Goal: Task Accomplishment & Management: Use online tool/utility

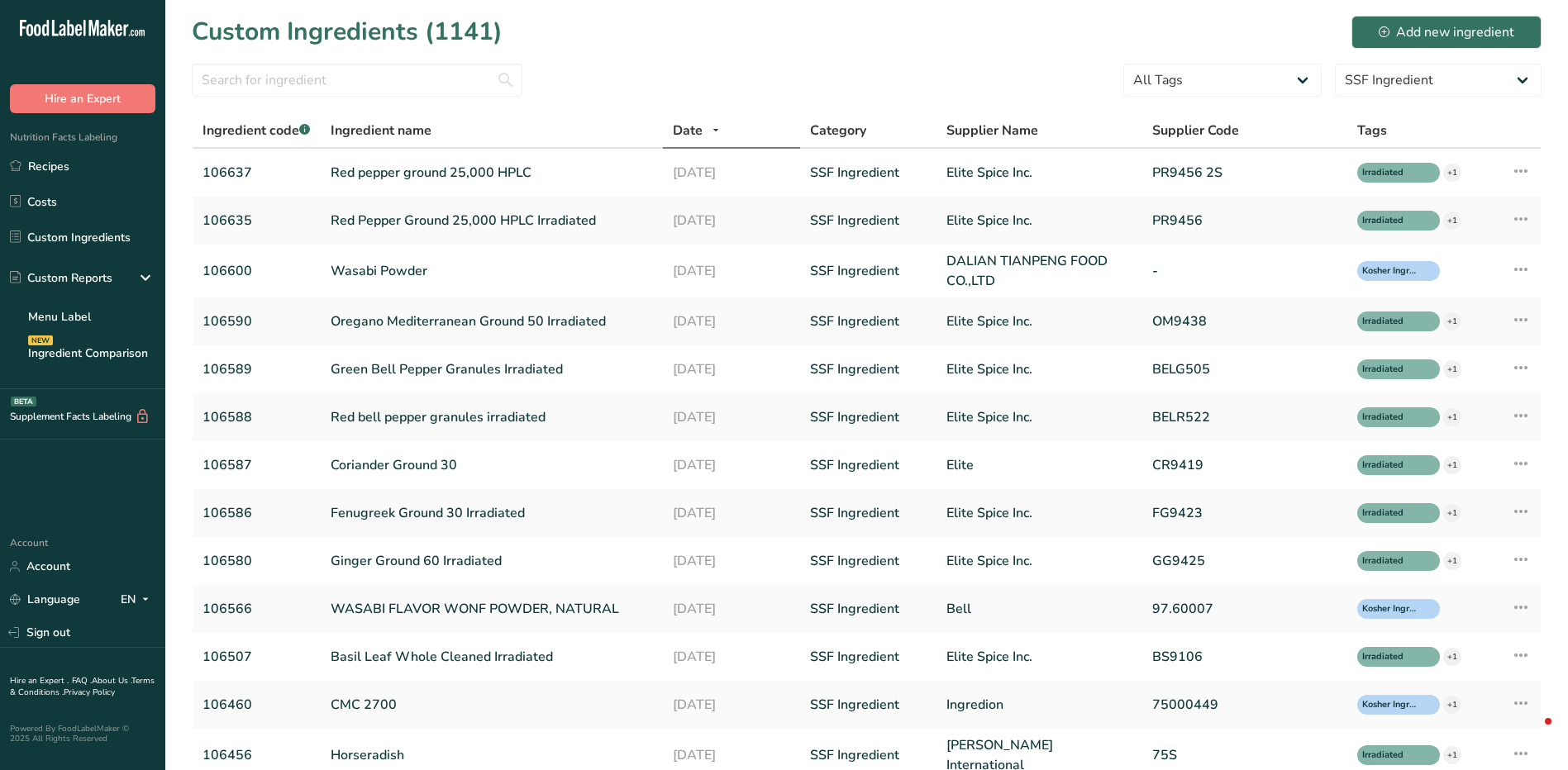
select select "1136"
click at [123, 169] on link "Recipes" at bounding box center [83, 165] width 166 height 31
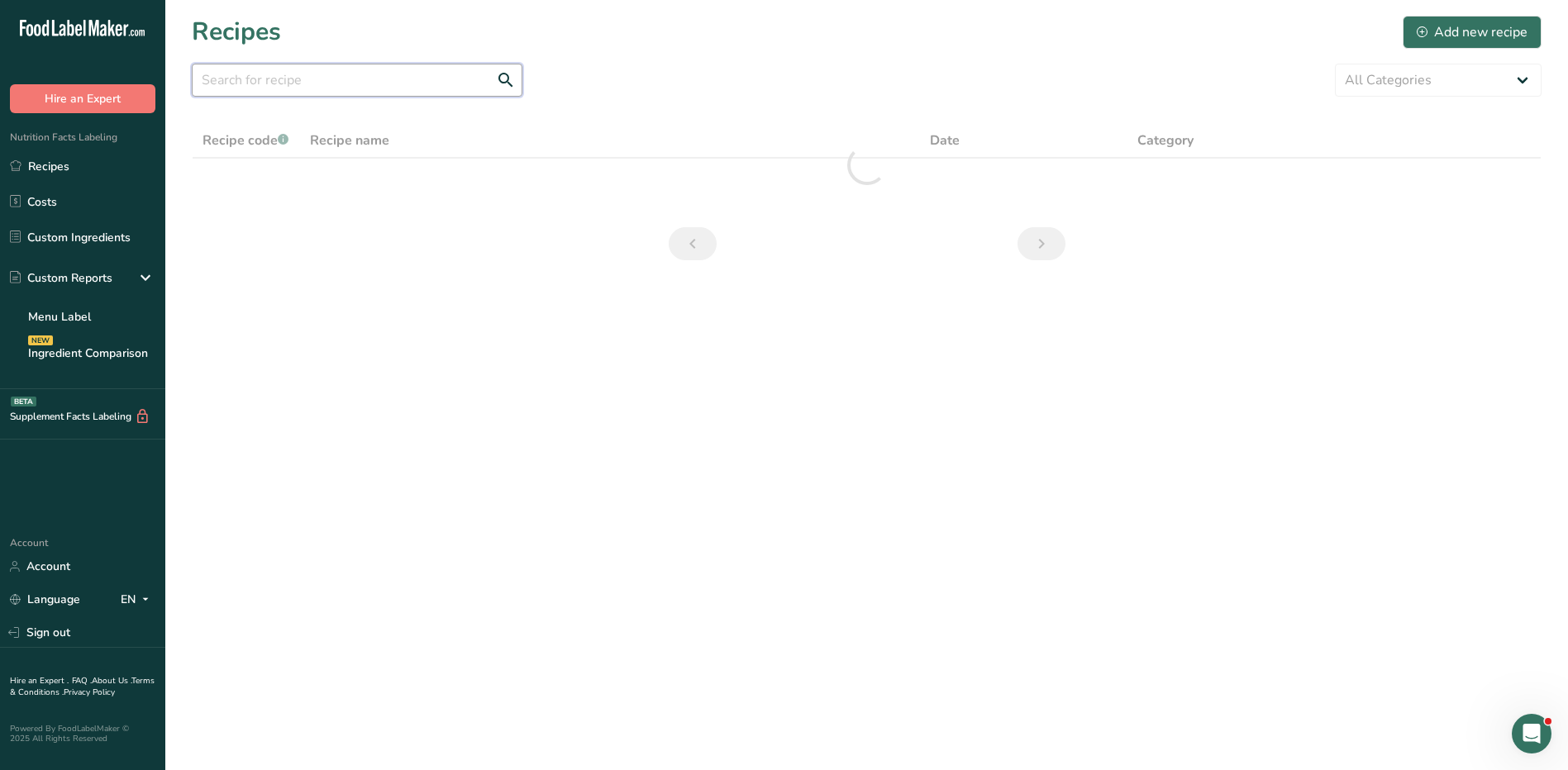
click at [351, 84] on input "text" at bounding box center [357, 79] width 330 height 33
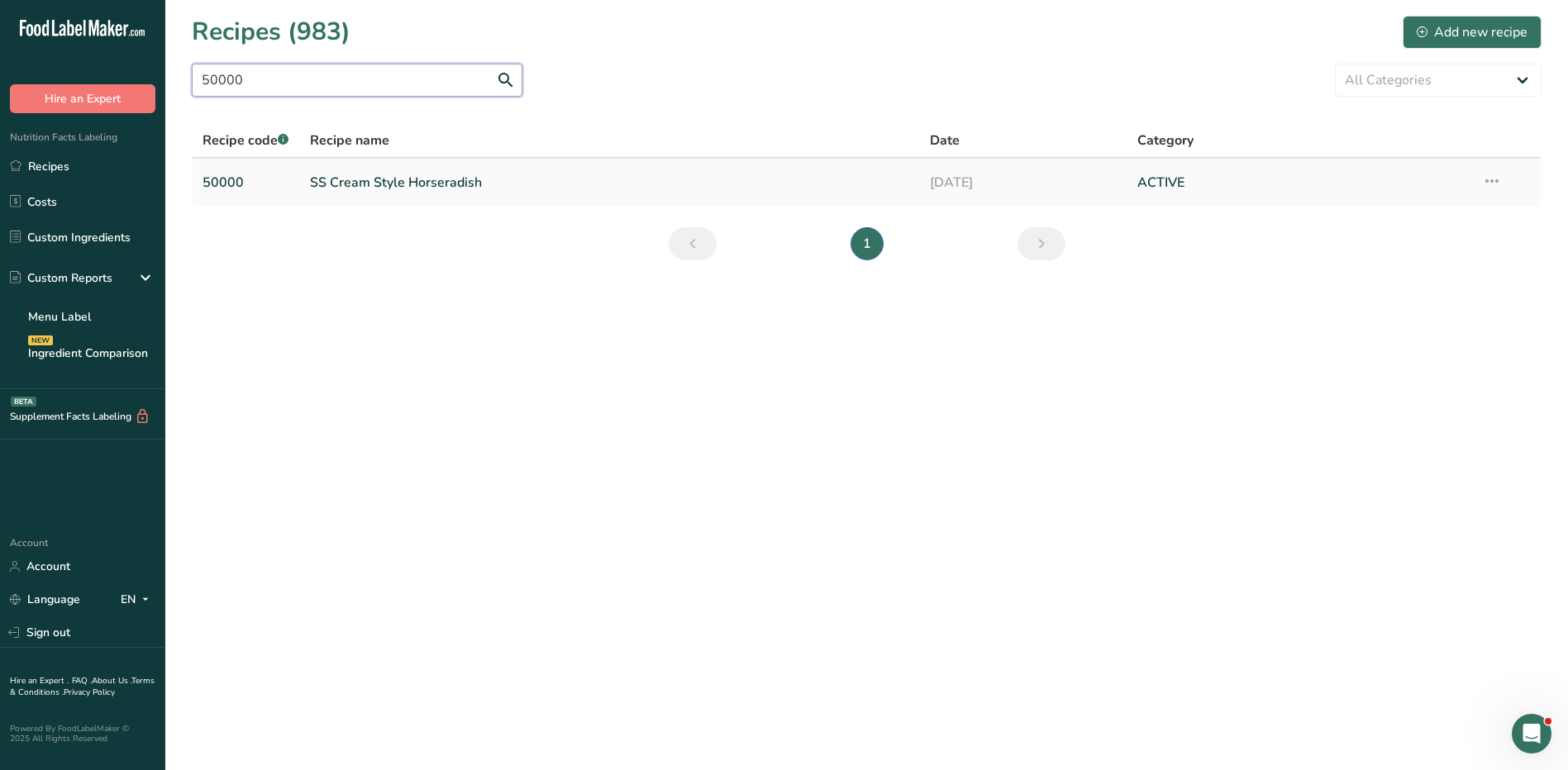
type input "50000"
click at [335, 185] on link "SS Cream Style Horseradish" at bounding box center [610, 182] width 601 height 35
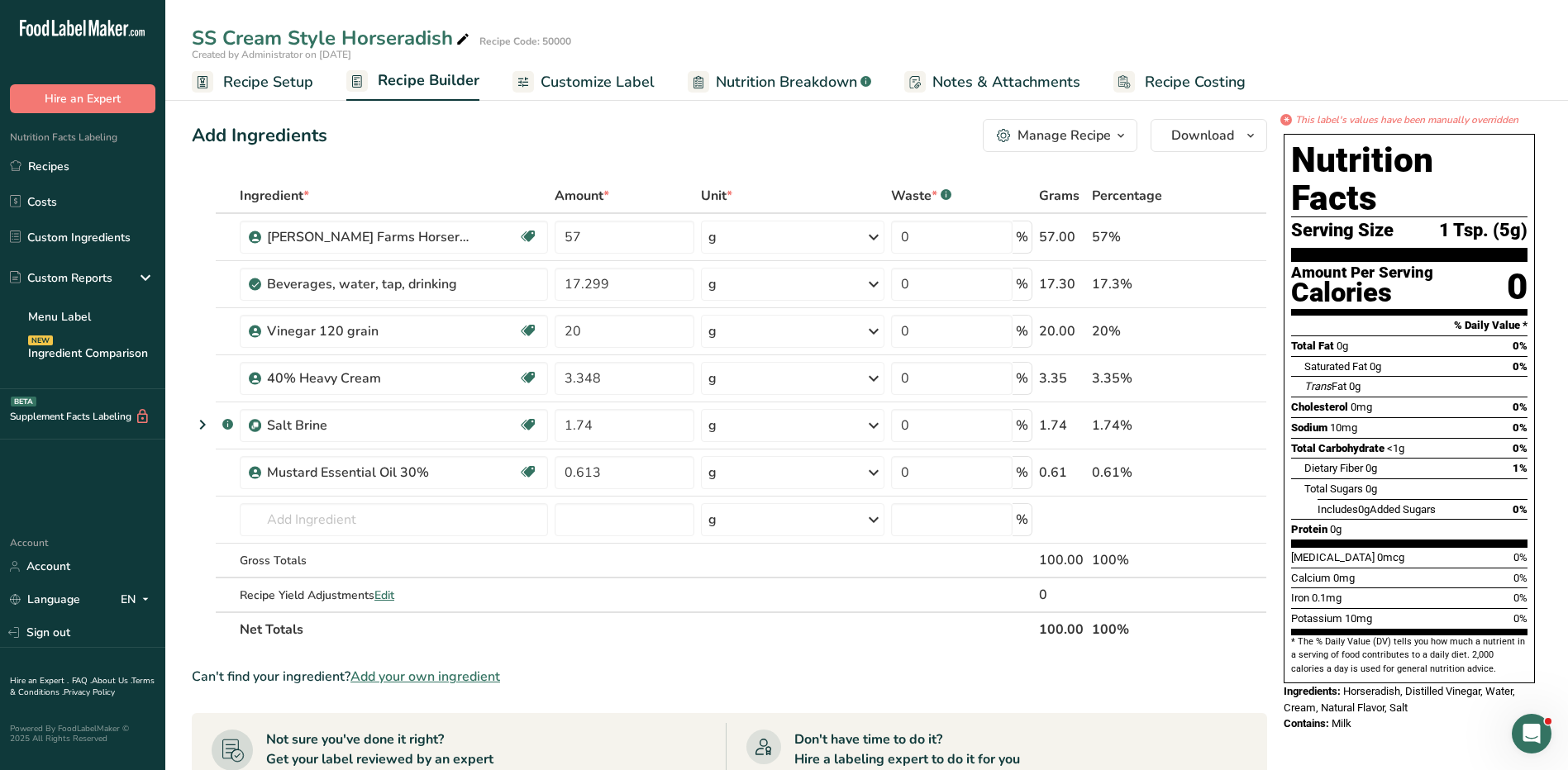
click at [629, 74] on span "Customize Label" at bounding box center [597, 82] width 114 height 22
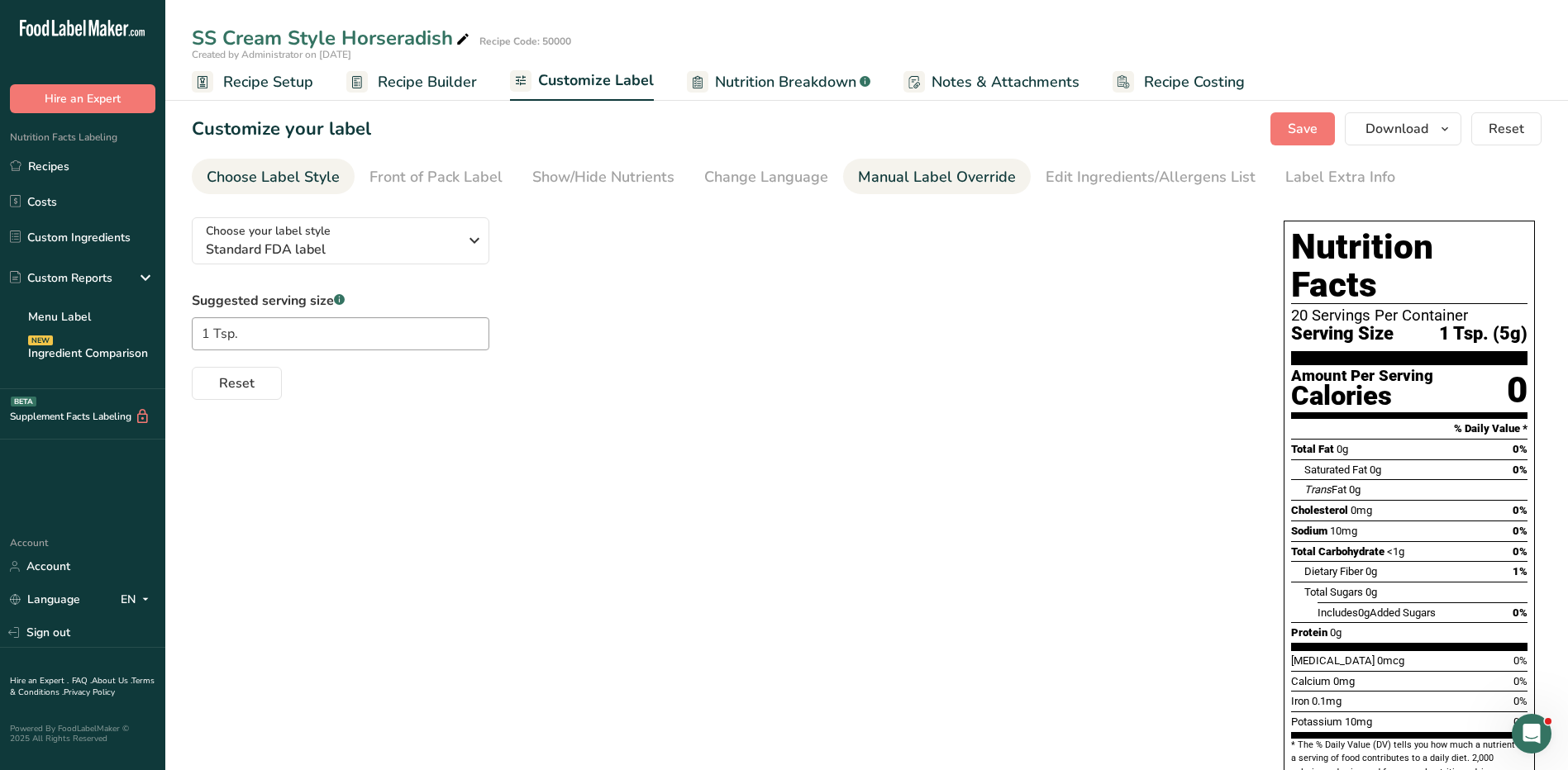
click at [887, 186] on div "Manual Label Override" at bounding box center [937, 177] width 158 height 22
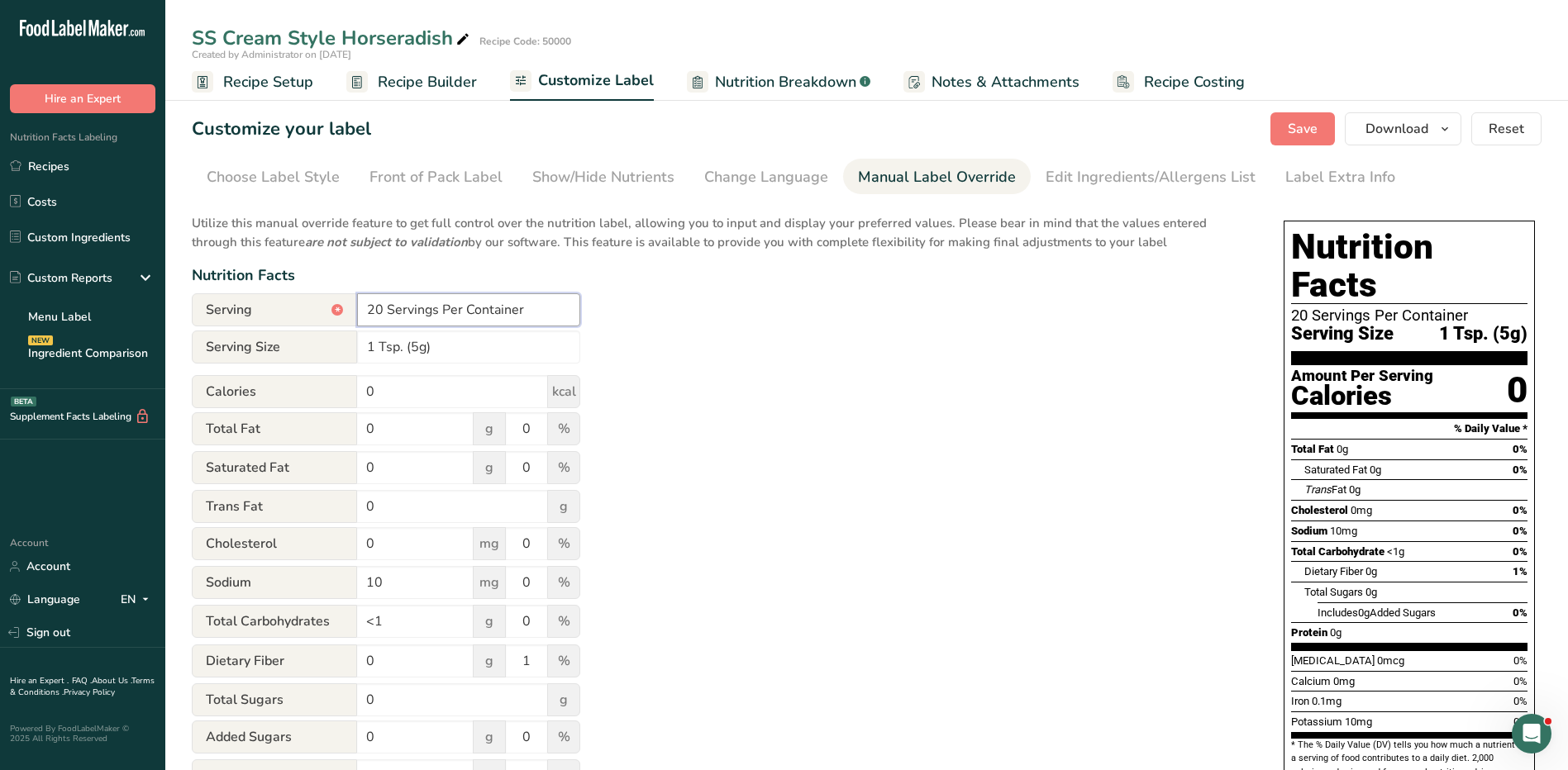
click at [449, 312] on input "20 Servings Per Container" at bounding box center [469, 309] width 223 height 33
drag, startPoint x: 540, startPoint y: 306, endPoint x: 253, endPoint y: 314, distance: 287.1
click at [253, 314] on div "Serving * 20 Servings Per Container" at bounding box center [386, 309] width 389 height 33
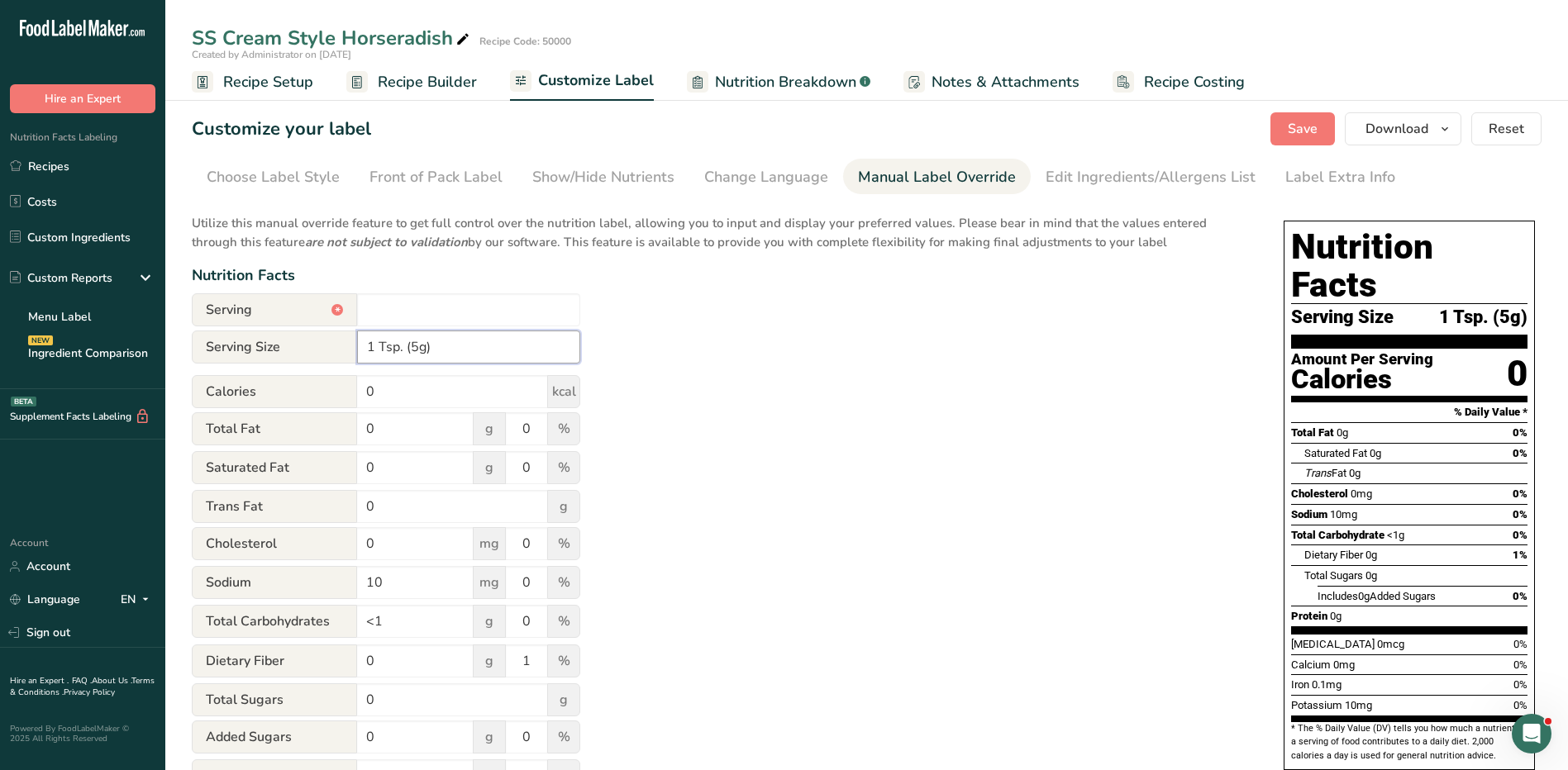
type input "20 Servings Per Container"
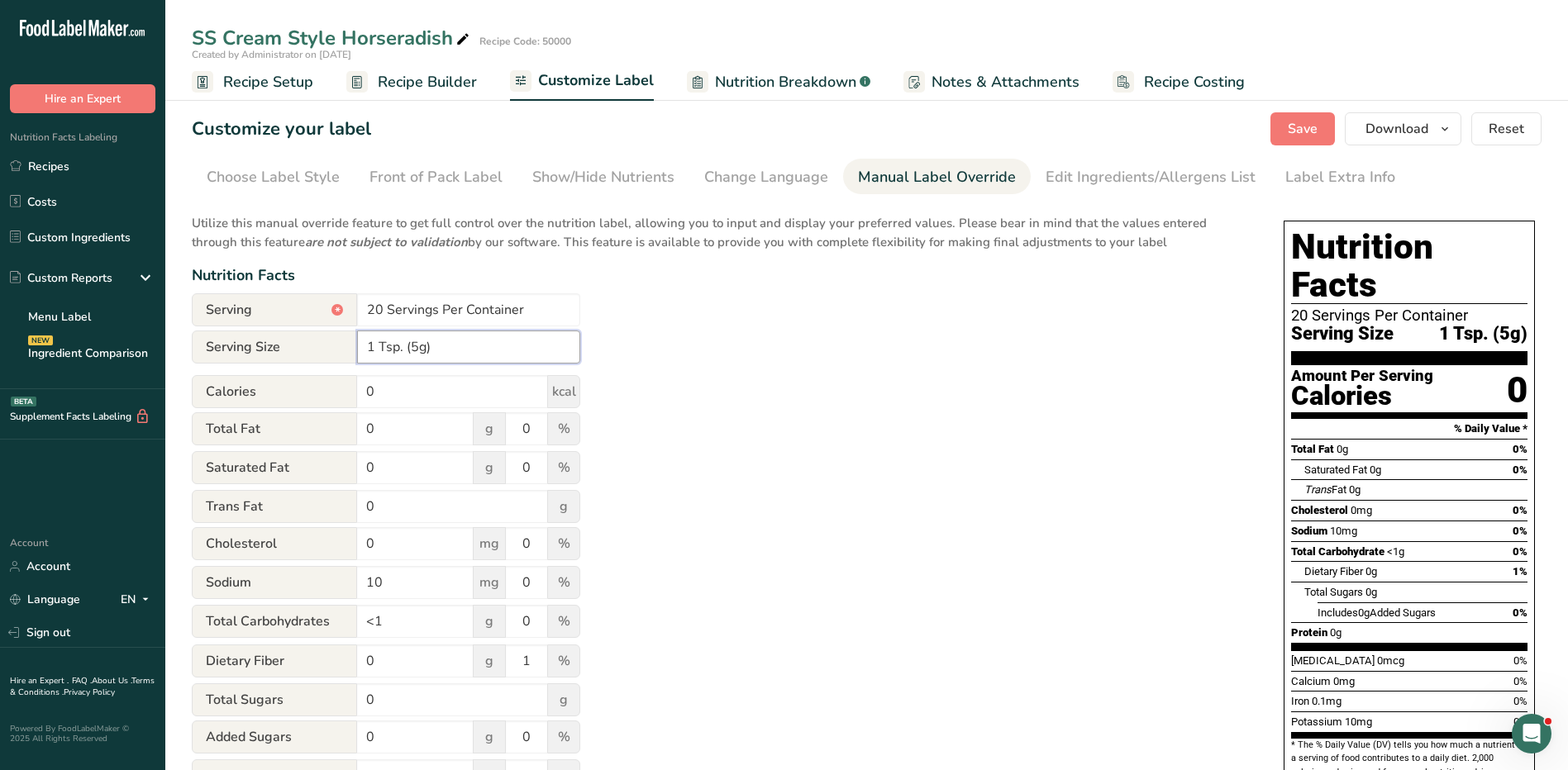
click at [382, 345] on input "1 Tsp. (5g)" at bounding box center [469, 346] width 223 height 33
type input "1 tsp. (5g)"
drag, startPoint x: 551, startPoint y: 295, endPoint x: 181, endPoint y: 280, distance: 370.3
click at [181, 280] on section "Customize your label Save Download Choose what to show on your downloaded label…" at bounding box center [867, 554] width 1402 height 935
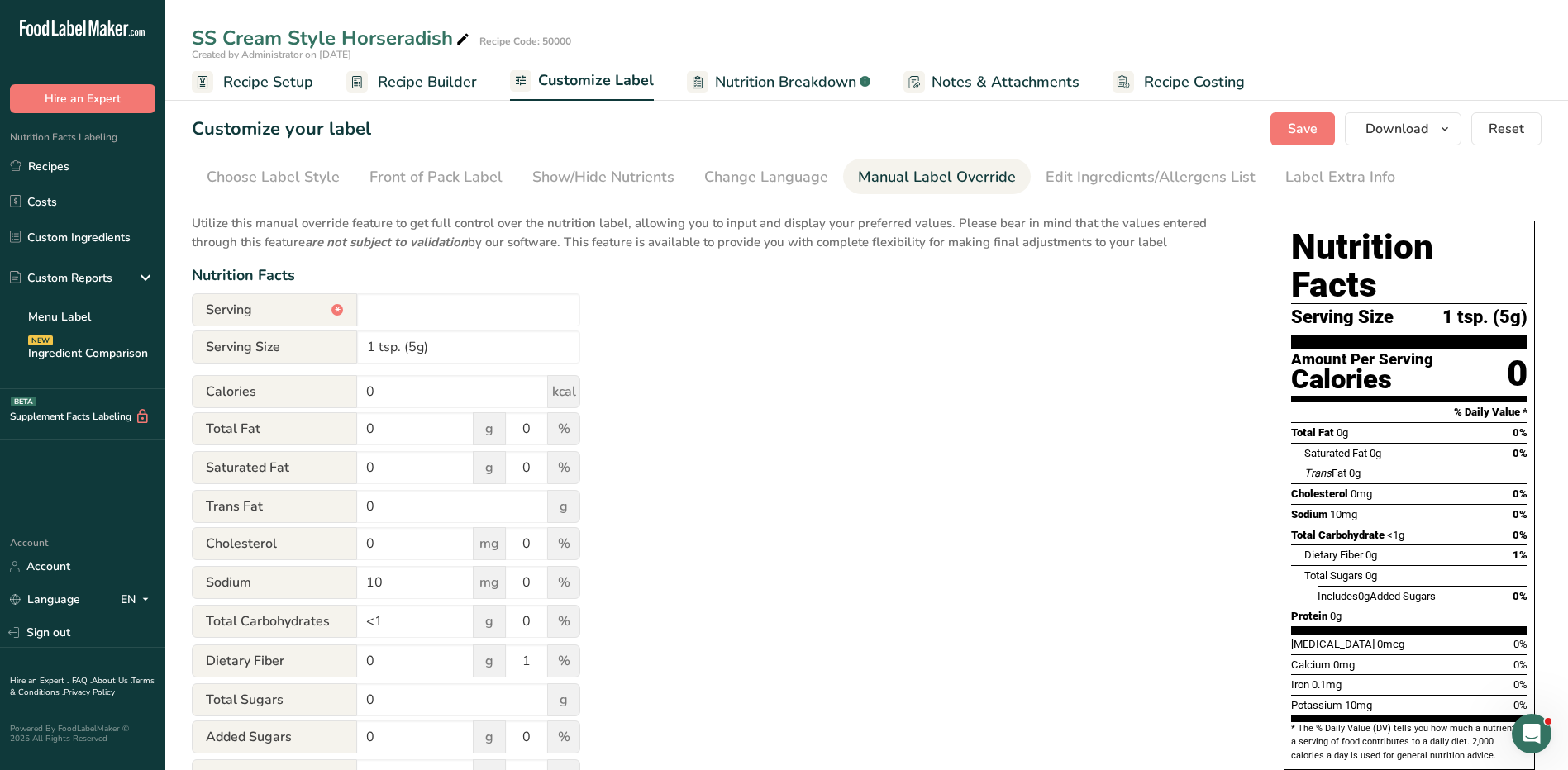
type input "20 Servings Per Container"
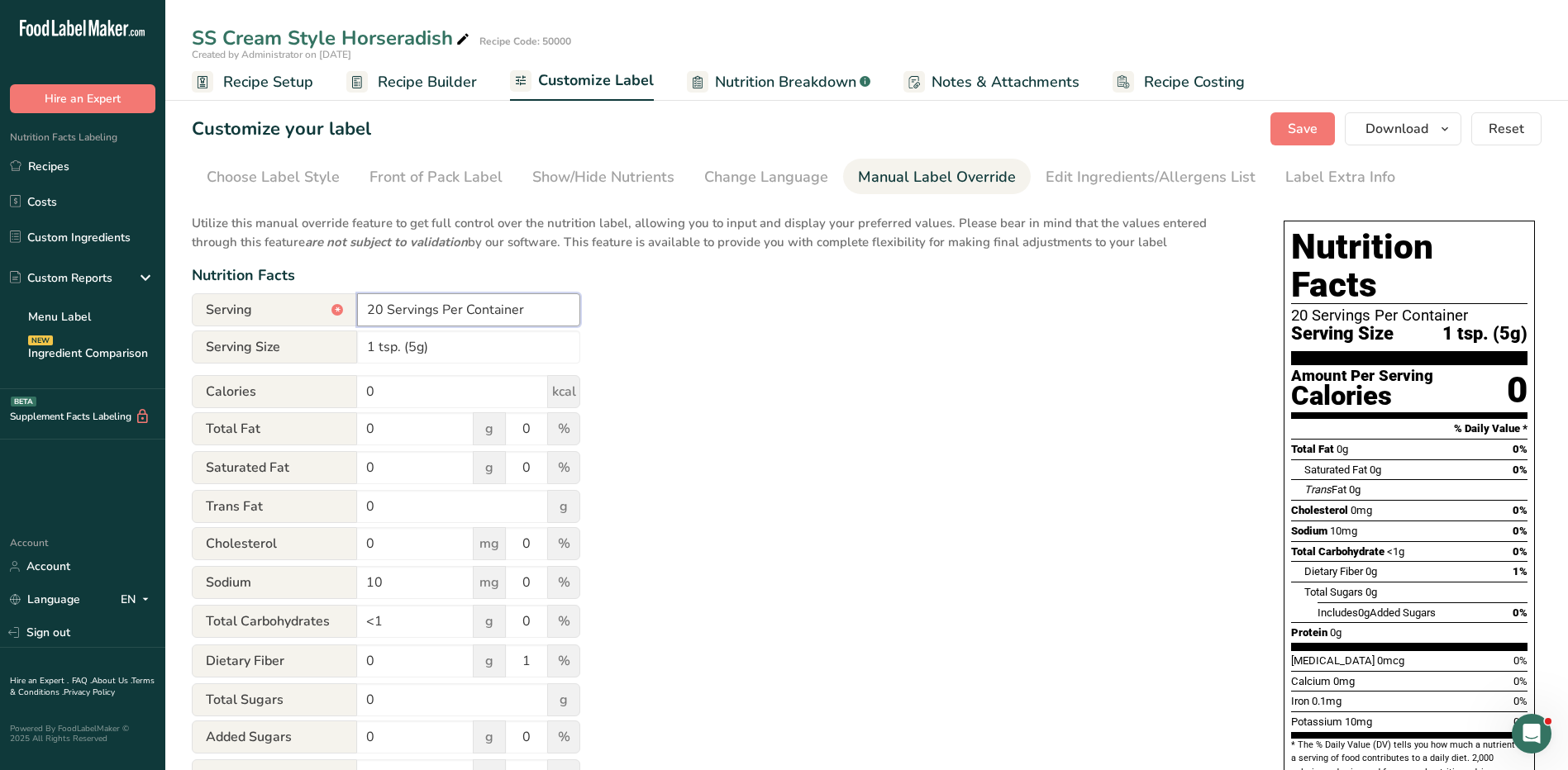
drag, startPoint x: 550, startPoint y: 311, endPoint x: 247, endPoint y: 261, distance: 307.1
click at [247, 261] on div "Utilize this manual override feature to get full control over the nutrition lab…" at bounding box center [721, 599] width 1059 height 790
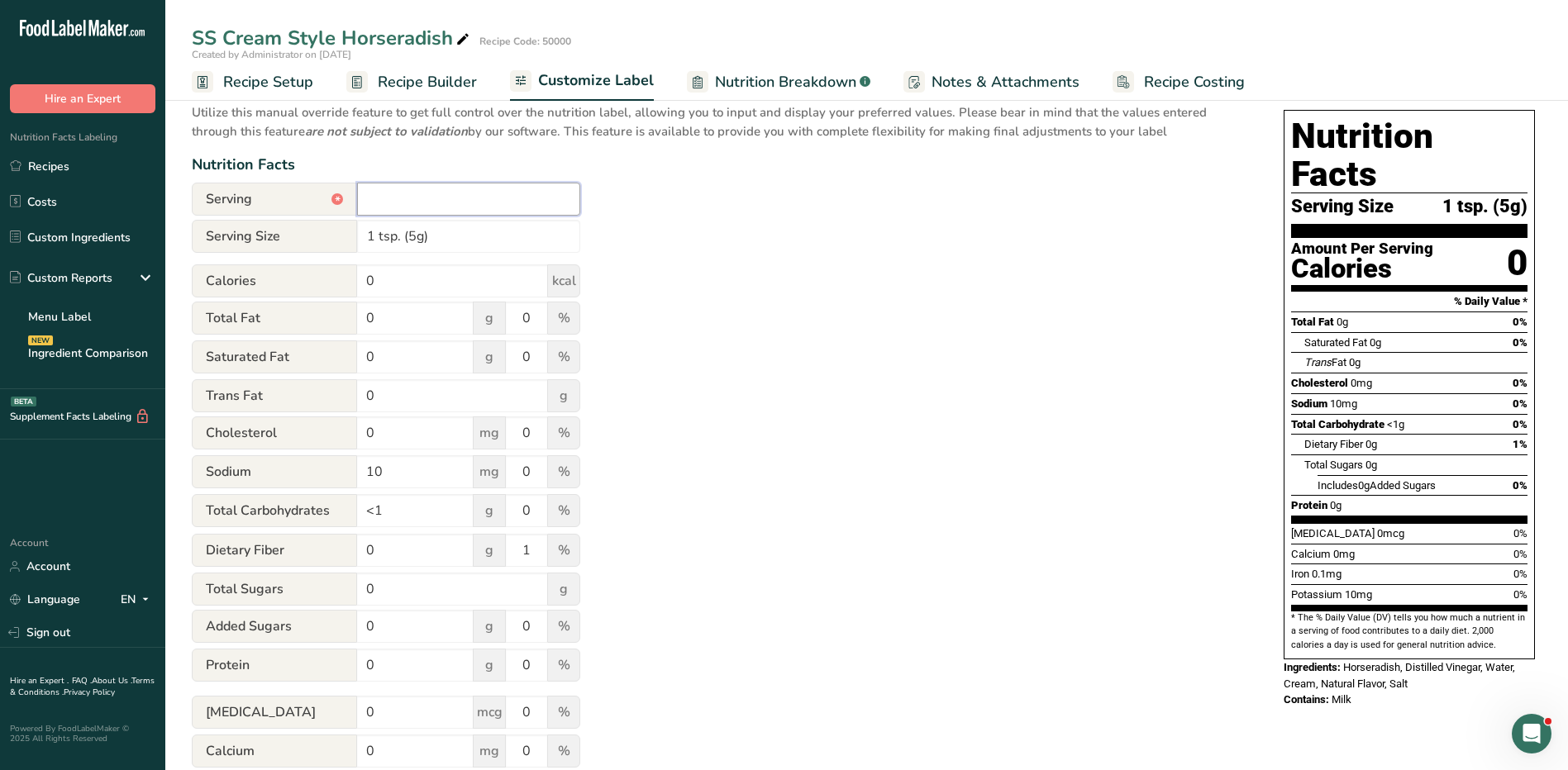
scroll to position [111, 0]
type input "20 Servings Per Container"
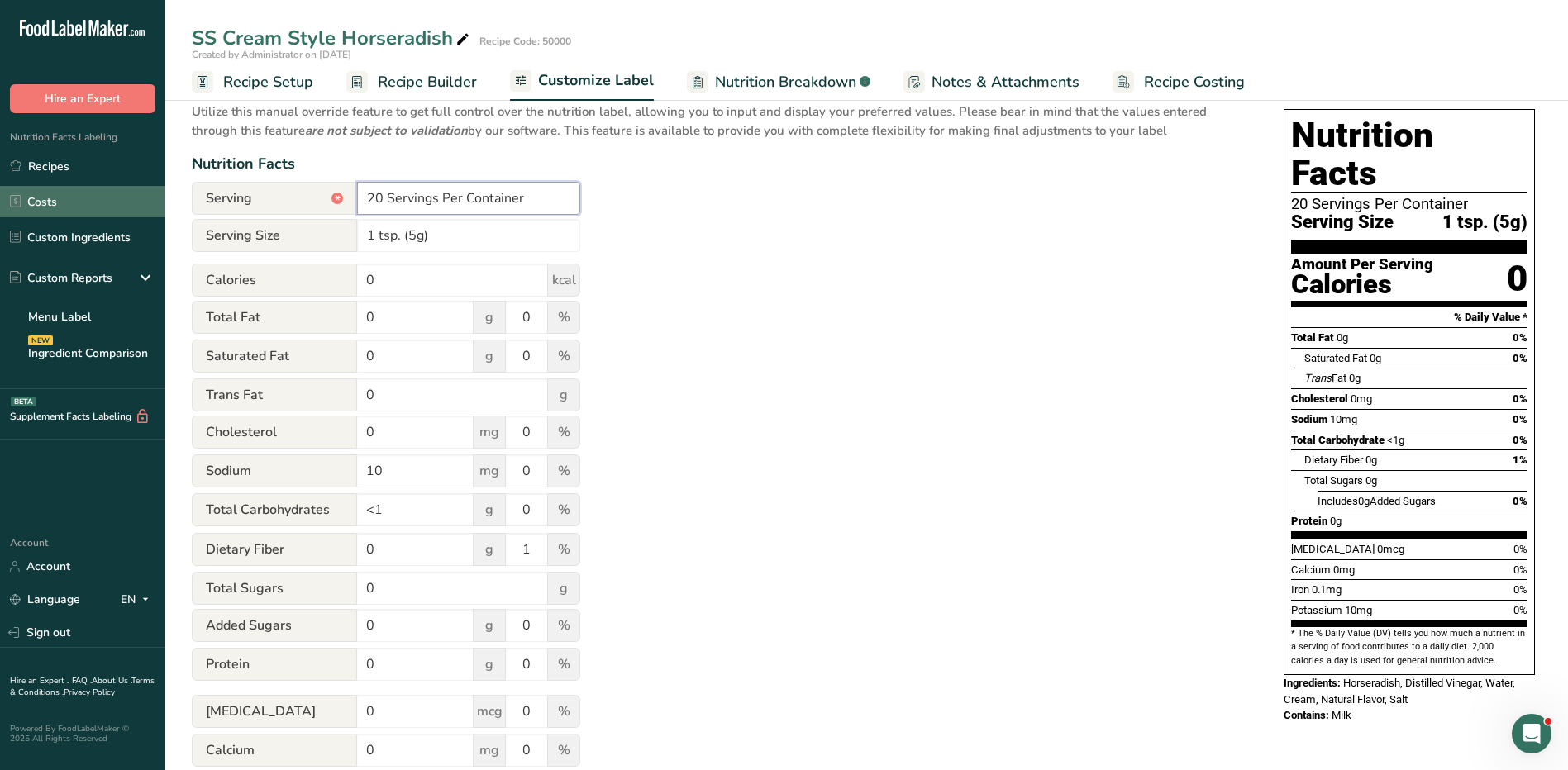
drag, startPoint x: 575, startPoint y: 193, endPoint x: 163, endPoint y: 197, distance: 412.0
click at [163, 197] on div ".a-20{fill:#fff;} Hire an Expert Nutrition Facts Labeling Recipes Costs Custom …" at bounding box center [784, 399] width 1568 height 1021
